Goal: Task Accomplishment & Management: Complete application form

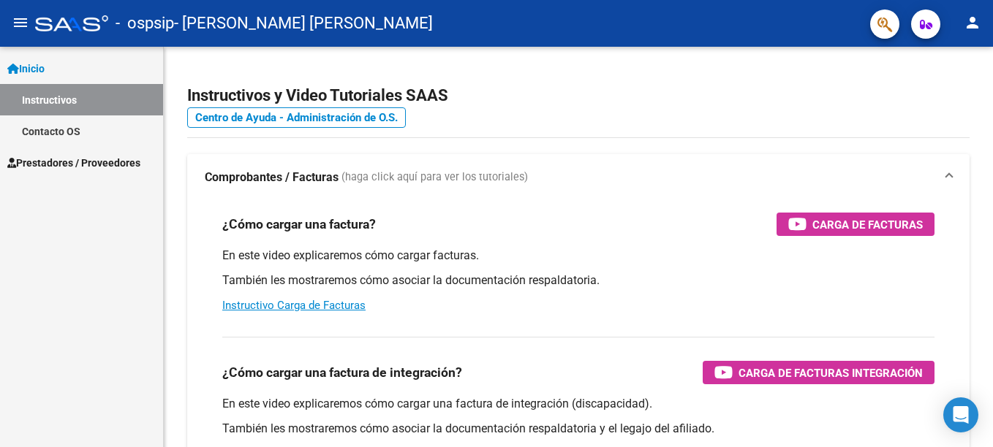
click at [62, 105] on link "Instructivos" at bounding box center [81, 99] width 163 height 31
click at [77, 163] on span "Prestadores / Proveedores" at bounding box center [73, 163] width 133 height 16
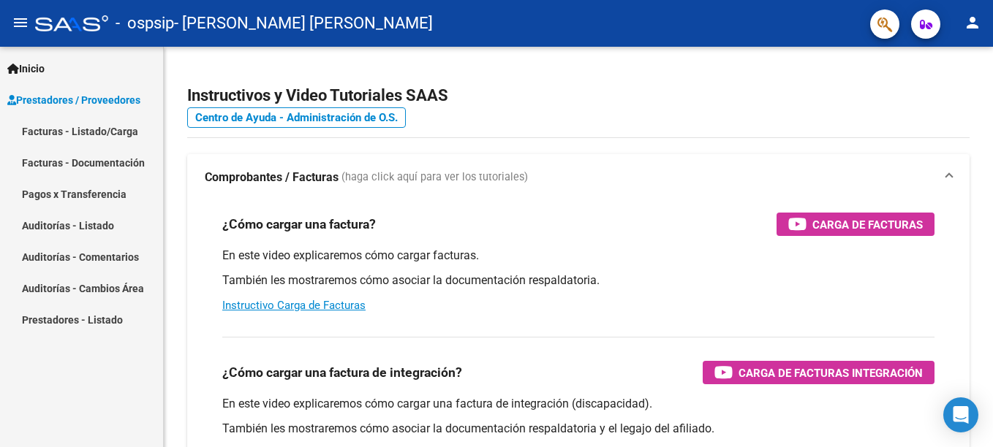
click at [113, 132] on link "Facturas - Listado/Carga" at bounding box center [81, 131] width 163 height 31
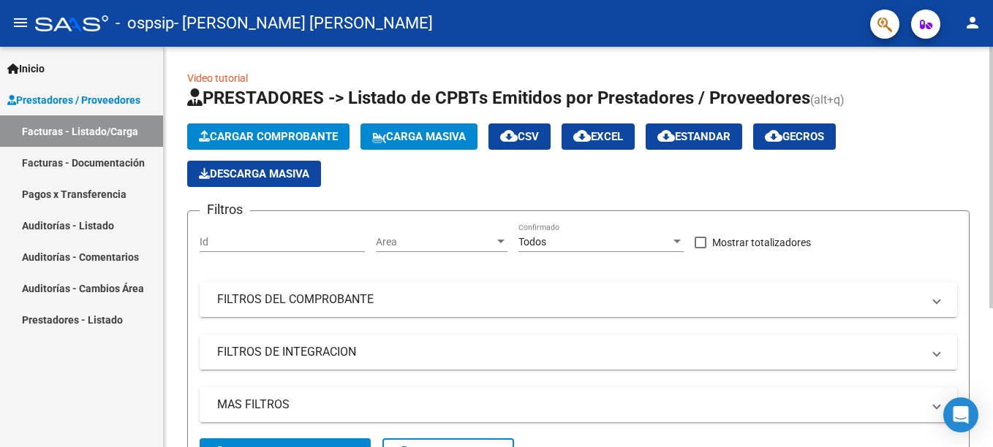
click at [273, 128] on button "Cargar Comprobante" at bounding box center [268, 137] width 162 height 26
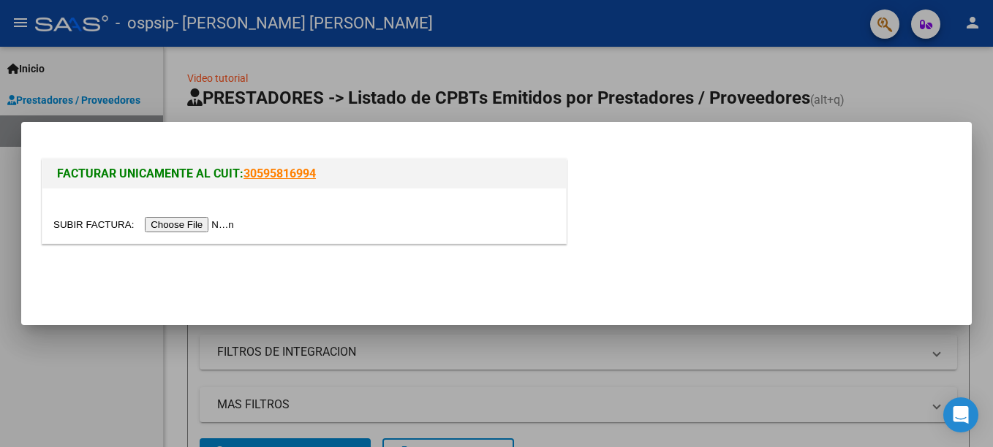
click at [195, 225] on input "file" at bounding box center [145, 224] width 185 height 15
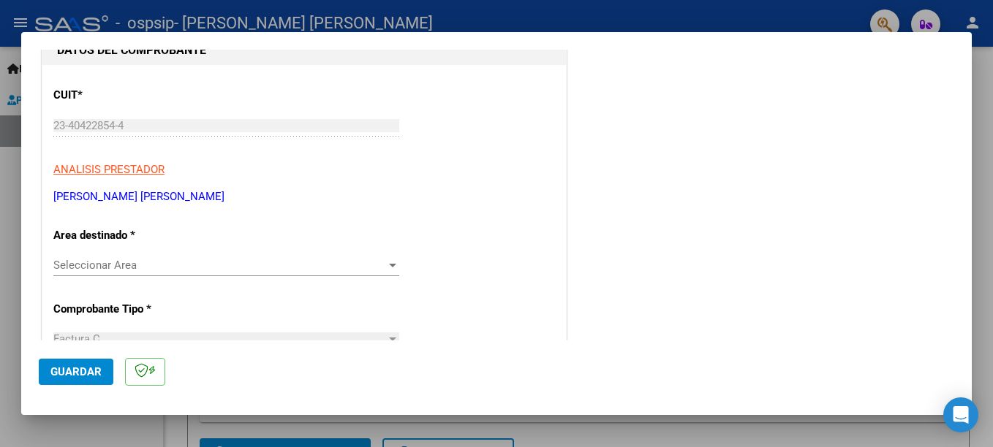
scroll to position [219, 0]
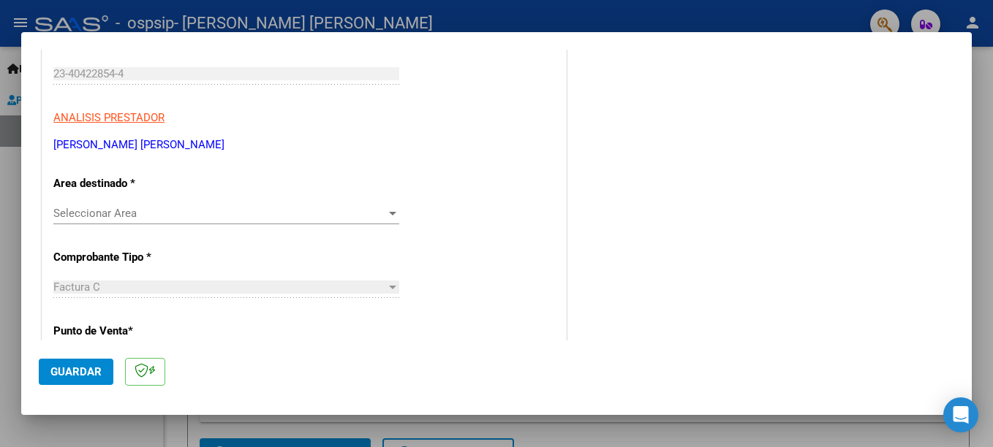
click at [230, 218] on span "Seleccionar Area" at bounding box center [219, 213] width 333 height 13
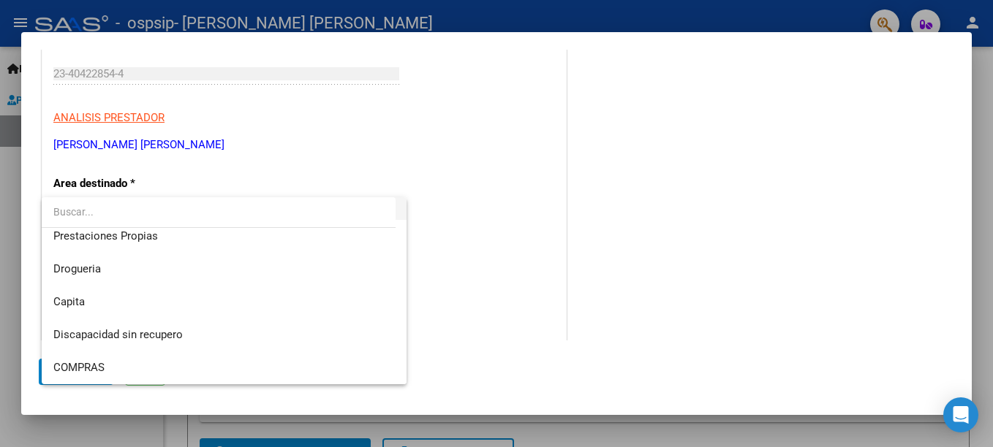
scroll to position [0, 0]
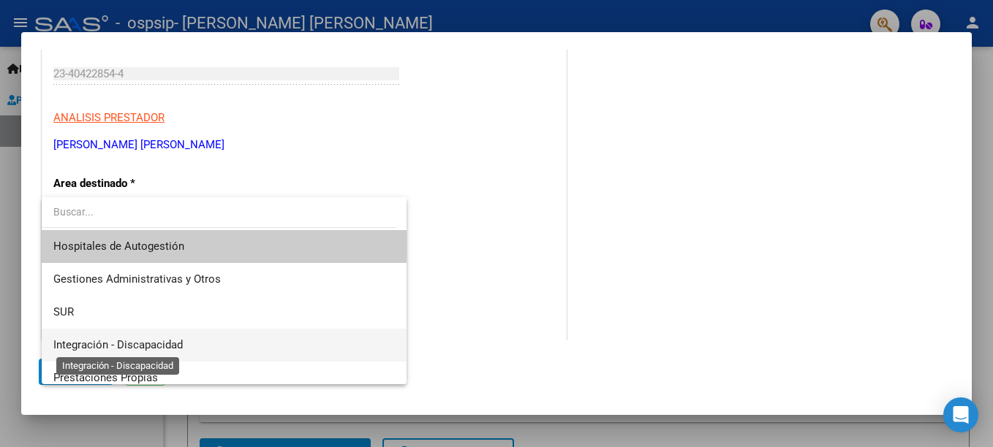
click at [123, 341] on span "Integración - Discapacidad" at bounding box center [117, 345] width 129 height 13
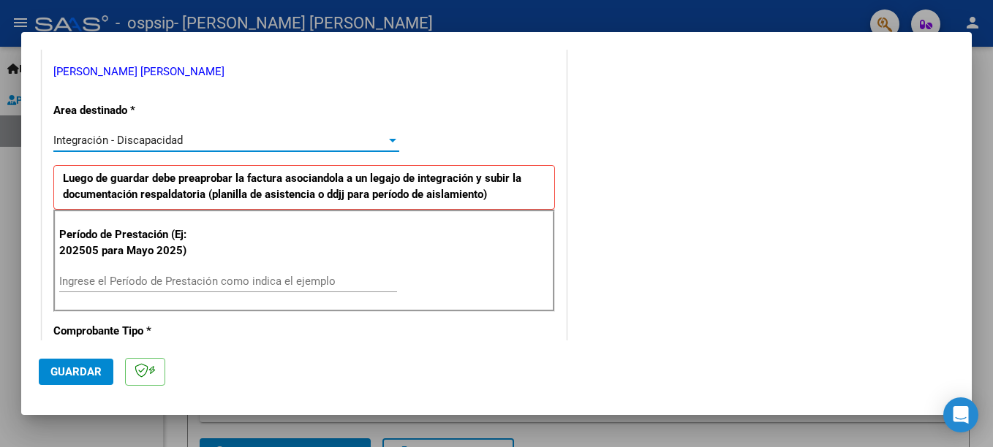
scroll to position [366, 0]
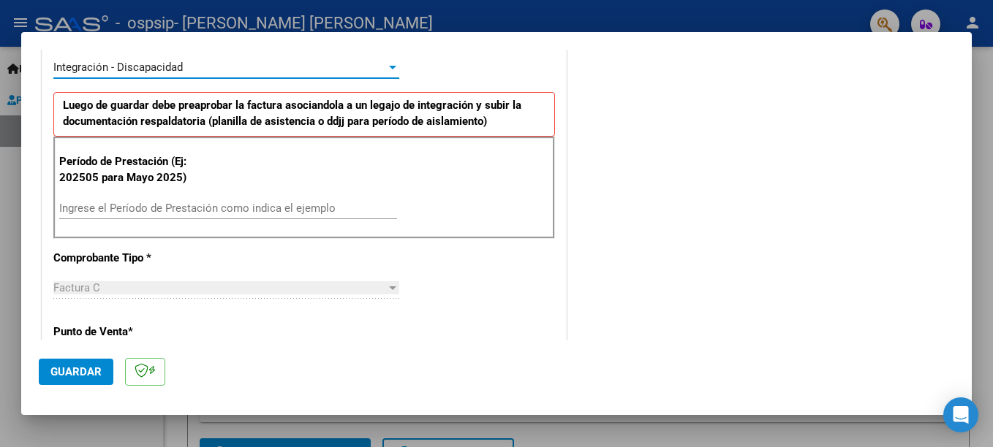
click at [123, 216] on div "Ingrese el Período de Prestación como indica el ejemplo" at bounding box center [228, 208] width 338 height 22
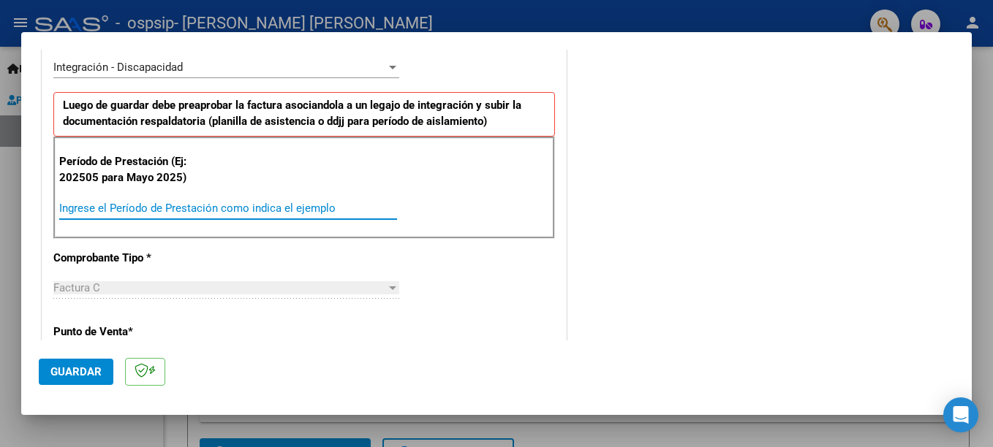
click at [130, 203] on input "Ingrese el Período de Prestación como indica el ejemplo" at bounding box center [228, 208] width 338 height 13
type input "202509"
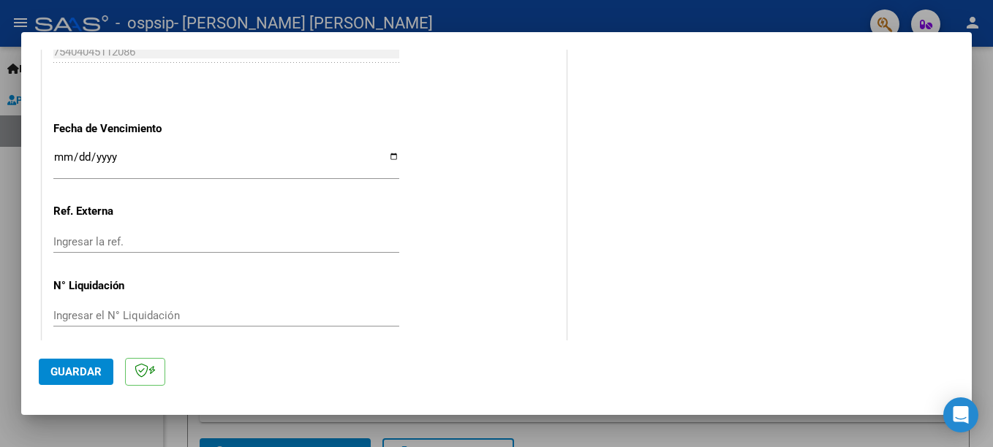
scroll to position [996, 0]
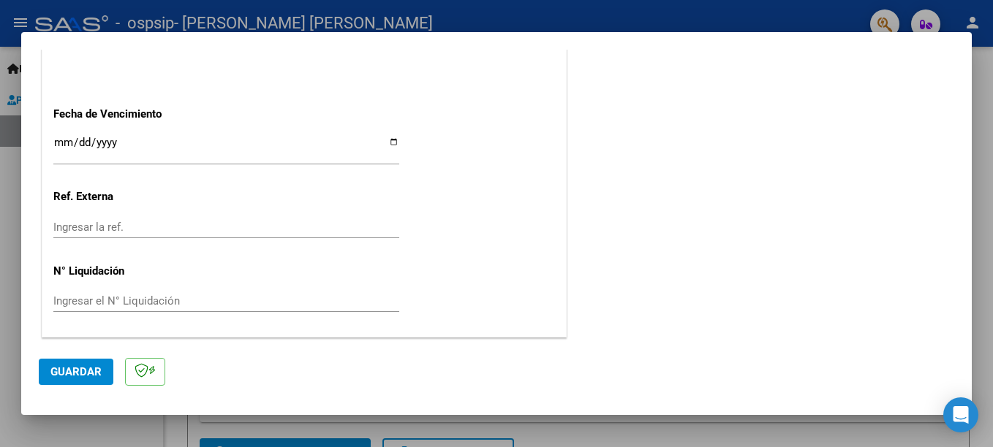
click at [83, 366] on span "Guardar" at bounding box center [75, 372] width 51 height 13
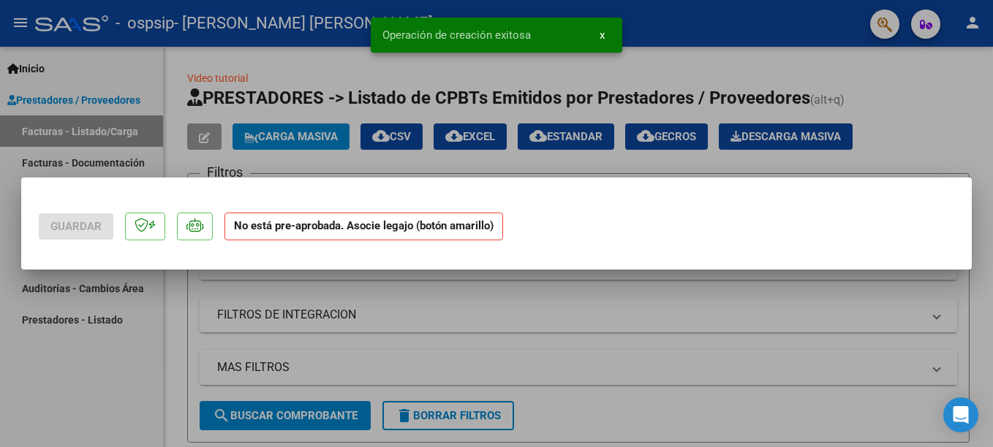
scroll to position [0, 0]
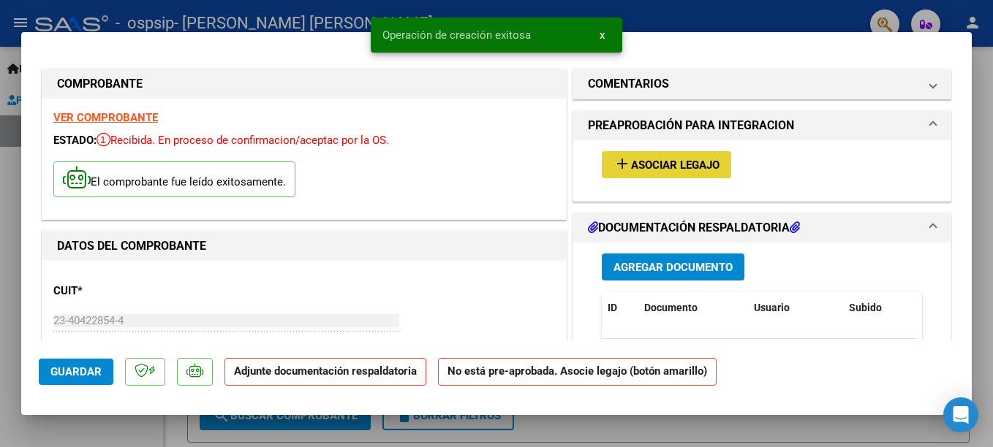
click at [640, 161] on span "Asociar Legajo" at bounding box center [675, 165] width 88 height 13
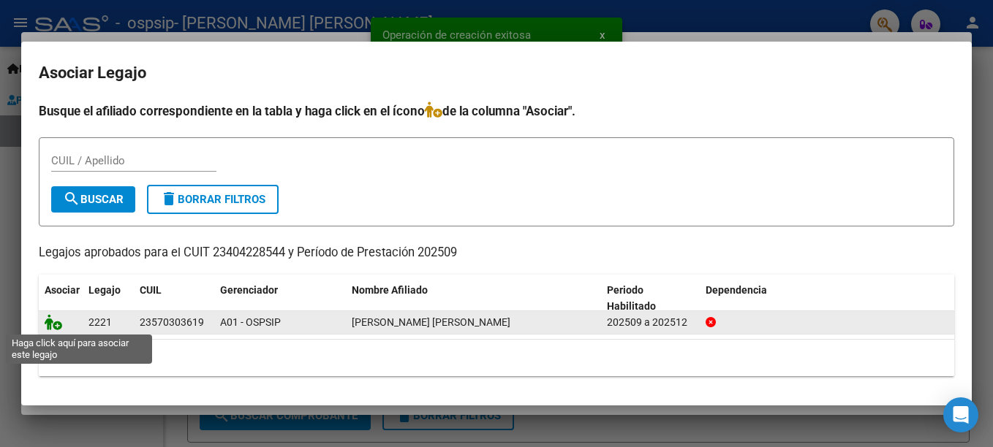
click at [47, 323] on icon at bounding box center [54, 322] width 18 height 16
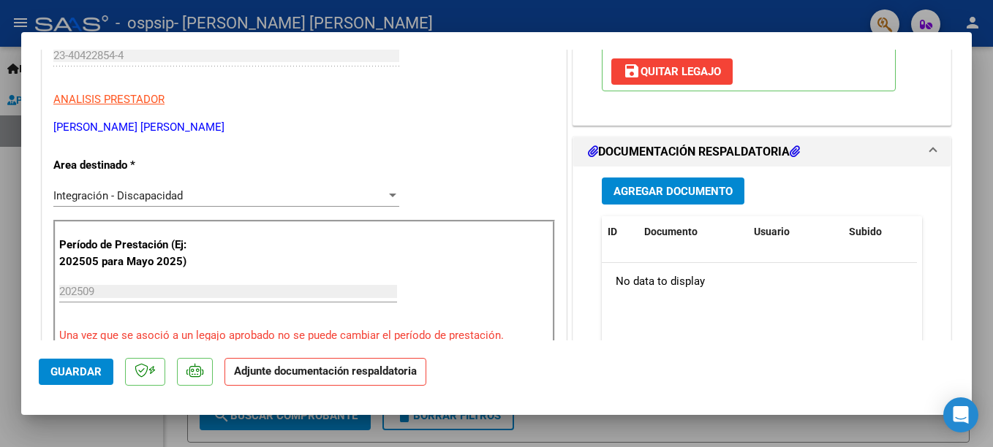
scroll to position [292, 0]
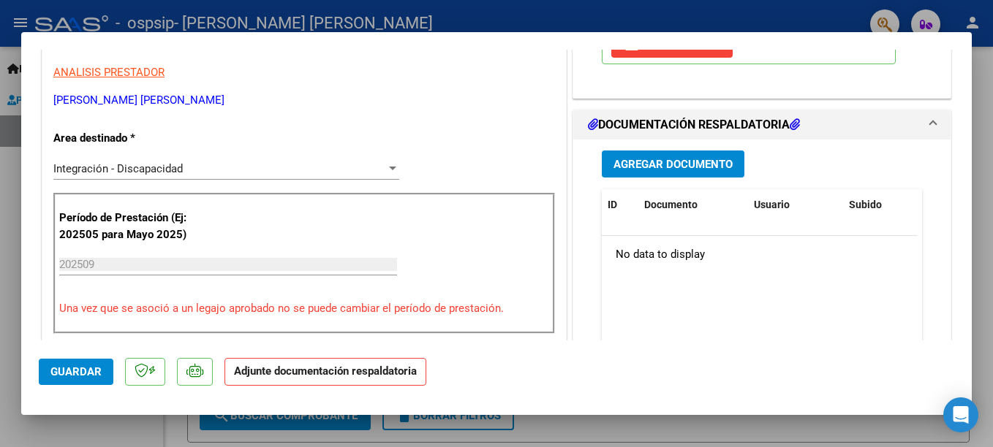
click at [680, 166] on span "Agregar Documento" at bounding box center [672, 164] width 119 height 13
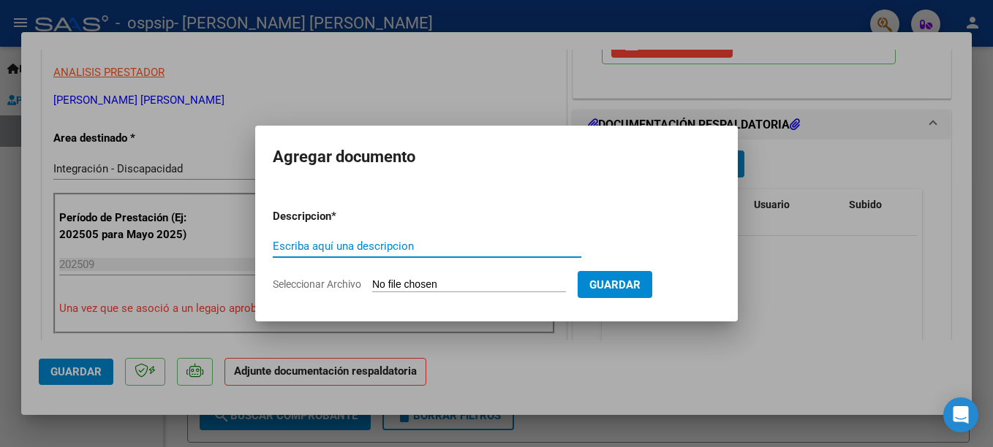
click at [388, 240] on input "Escriba aquí una descripcion" at bounding box center [427, 246] width 309 height 13
click at [390, 250] on input "Escriba aquí una descripcion" at bounding box center [427, 246] width 309 height 13
type input "planilla de asistencia septiembre"
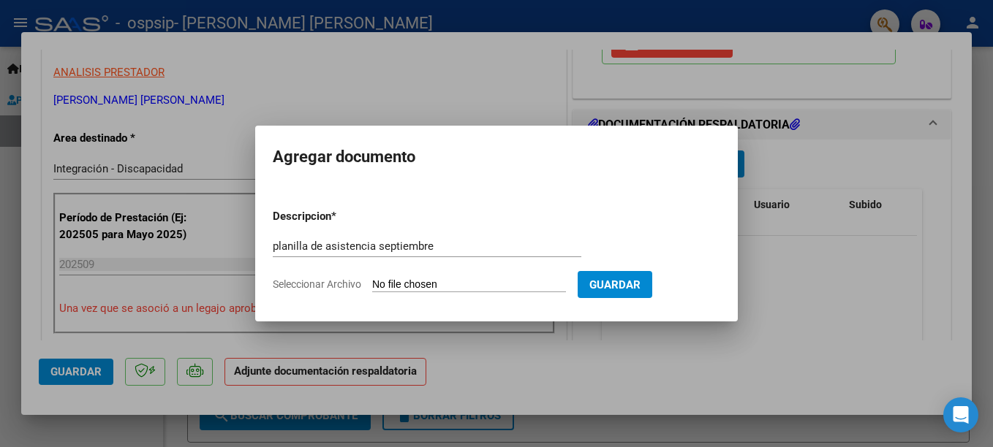
click at [445, 280] on input "Seleccionar Archivo" at bounding box center [469, 286] width 194 height 14
type input "C:\fakepath\[PERSON_NAME] - septiembre.pdf"
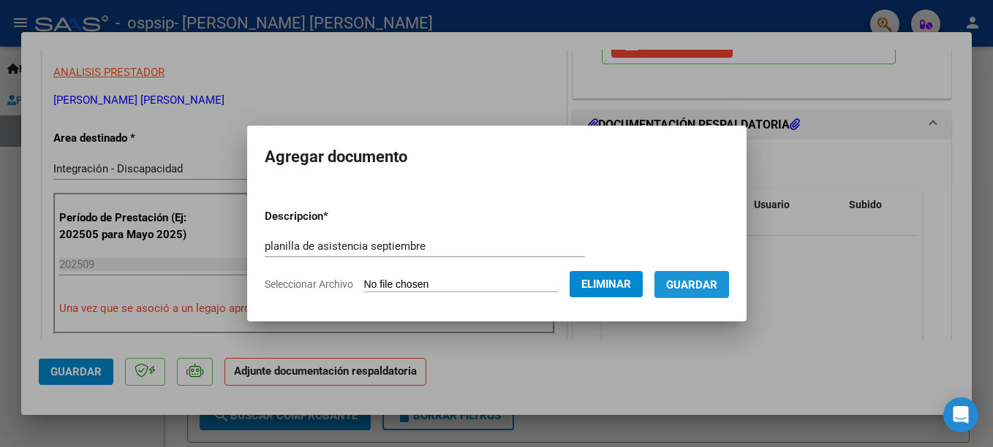
click at [714, 284] on span "Guardar" at bounding box center [691, 285] width 51 height 13
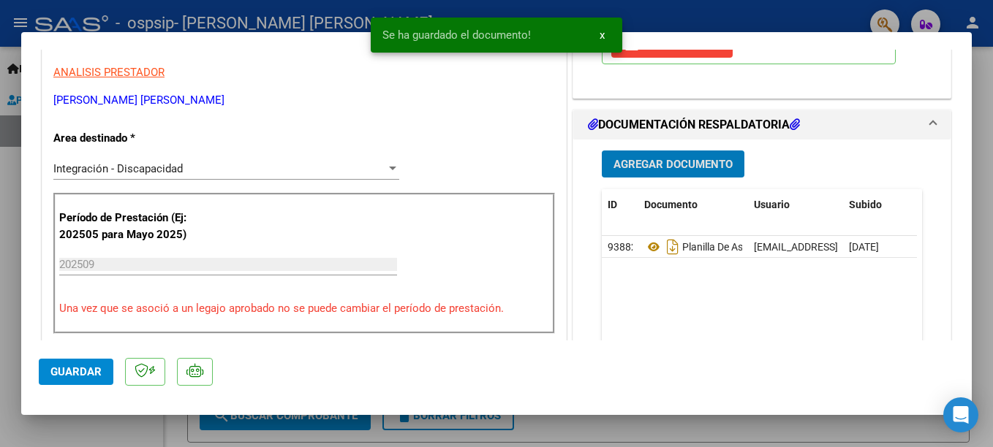
click at [651, 165] on span "Agregar Documento" at bounding box center [672, 164] width 119 height 13
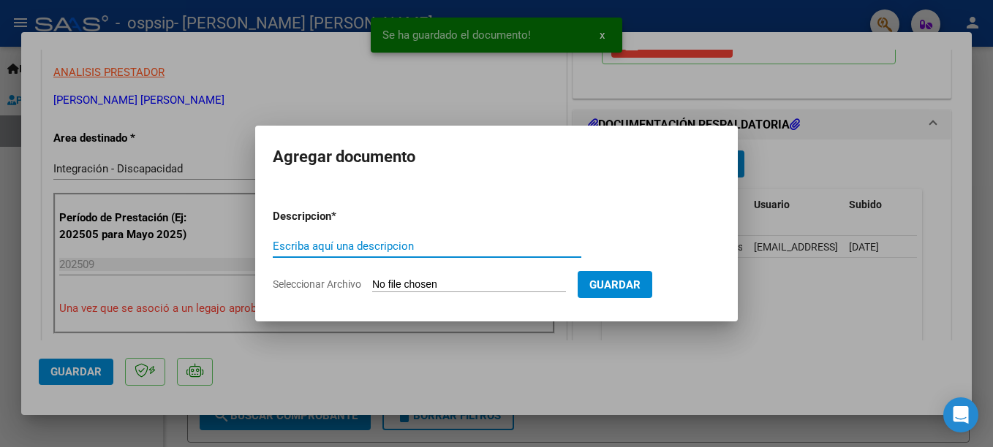
click at [445, 283] on input "Seleccionar Archivo" at bounding box center [469, 286] width 194 height 14
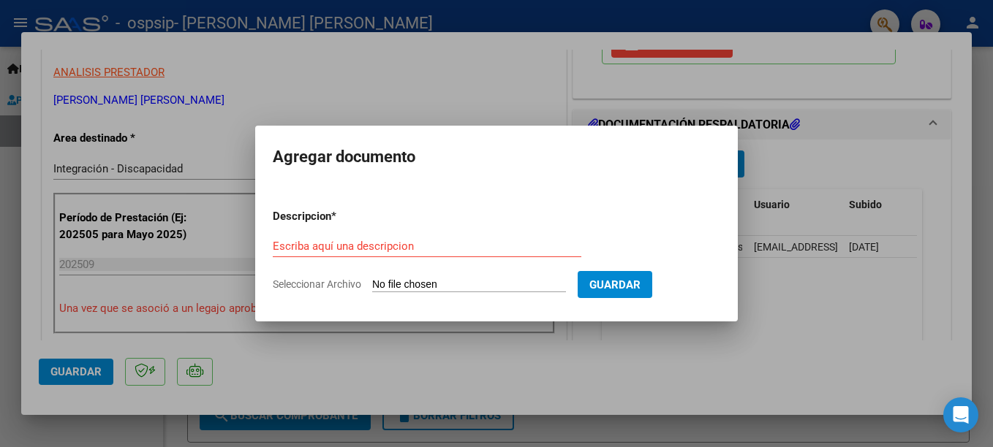
type input "C:\fakepath\[PERSON_NAME] SANTIAGO PSICOLOGIA AUTORIZACION 2025 SEGUN RESOLUCIO…"
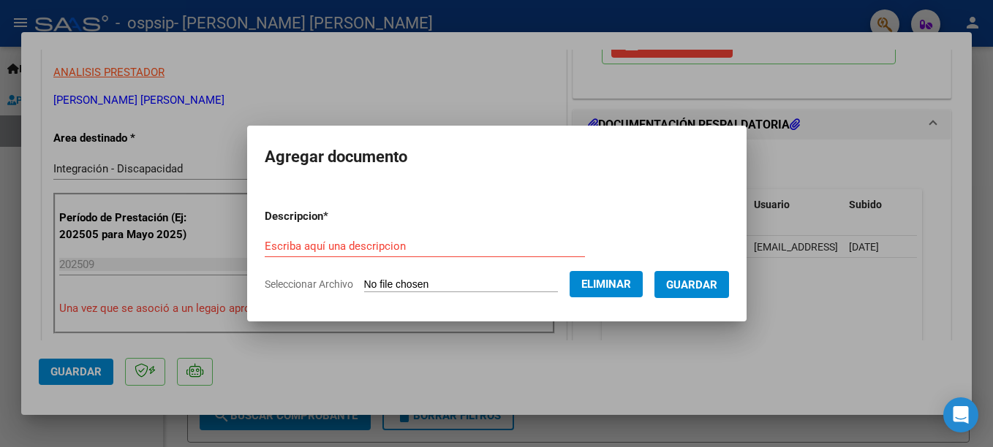
click at [338, 249] on input "Escriba aquí una descripcion" at bounding box center [425, 246] width 320 height 13
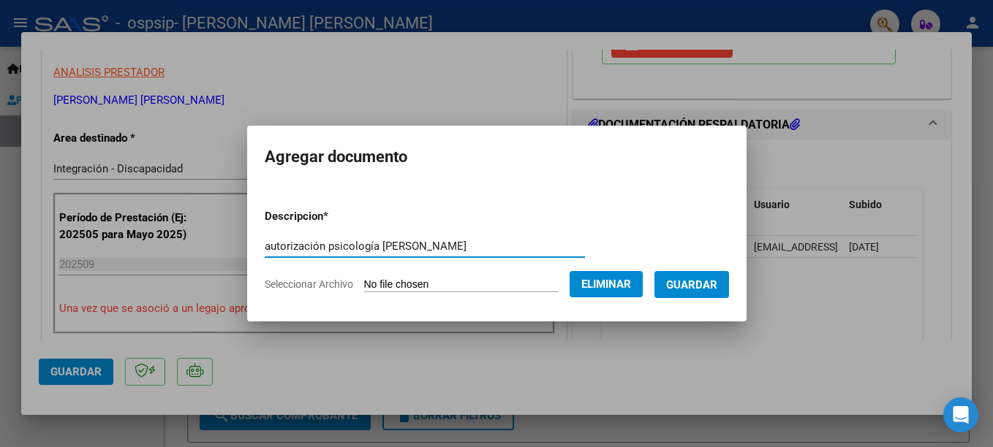
type input "autorización psicología [PERSON_NAME]"
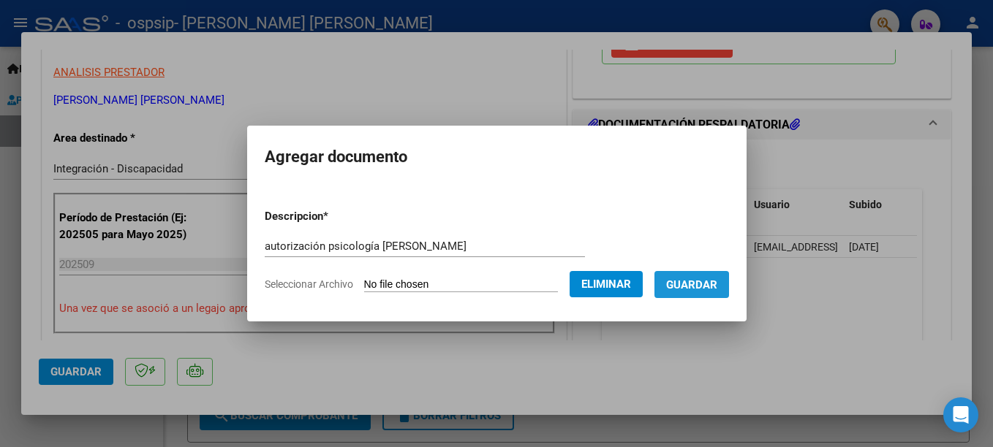
click at [688, 287] on span "Guardar" at bounding box center [691, 285] width 51 height 13
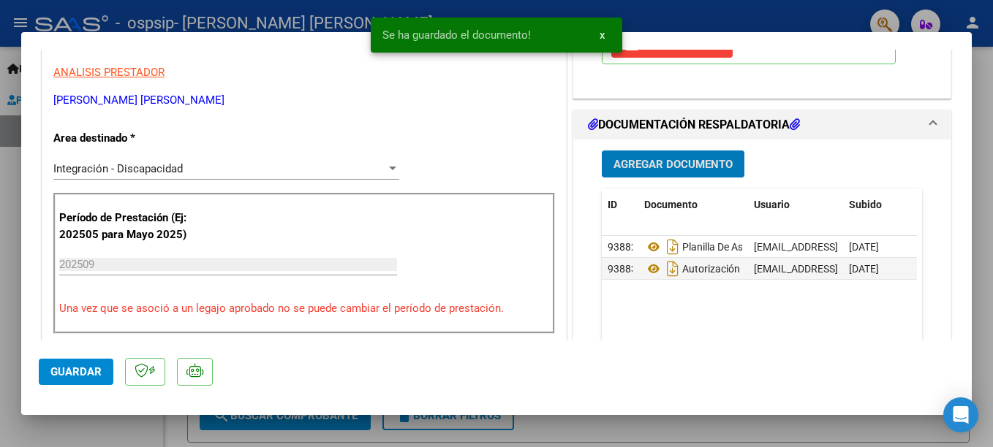
click at [60, 372] on span "Guardar" at bounding box center [75, 372] width 51 height 13
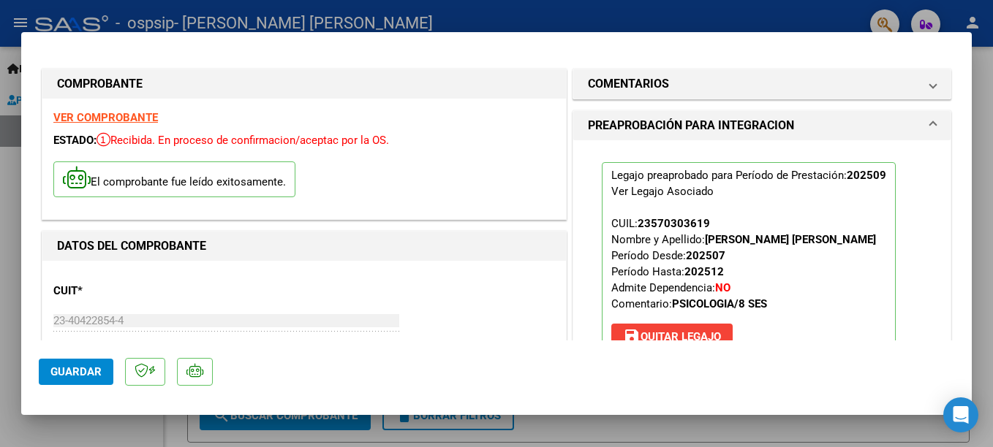
click at [61, 373] on span "Guardar" at bounding box center [75, 372] width 51 height 13
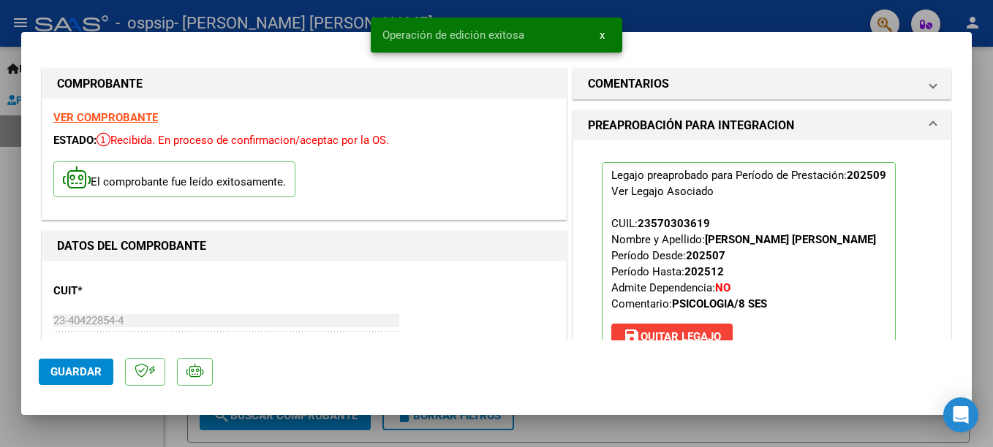
click at [983, 154] on div at bounding box center [496, 223] width 993 height 447
type input "$ 0,00"
